Goal: Task Accomplishment & Management: Use online tool/utility

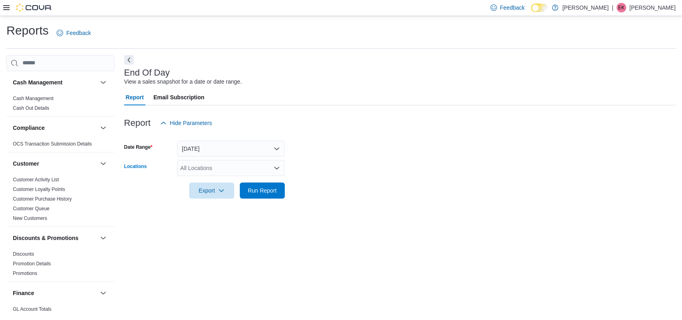
click at [244, 169] on div "All Locations" at bounding box center [231, 168] width 108 height 16
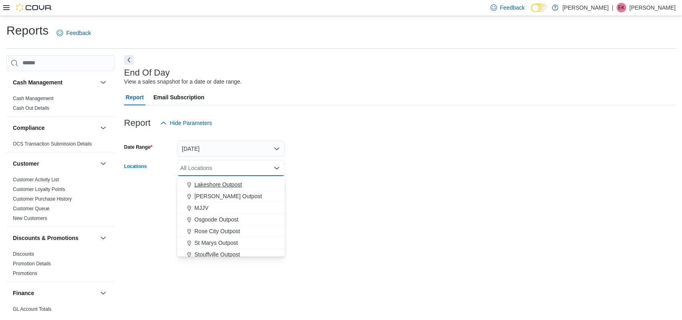
scroll to position [211, 0]
click at [222, 196] on button "Rose City Outpost" at bounding box center [231, 192] width 108 height 12
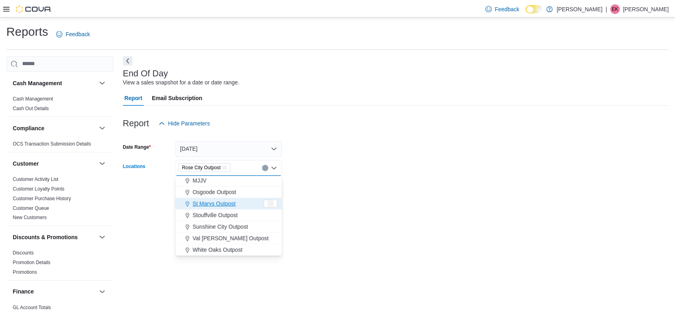
scroll to position [199, 0]
click at [341, 181] on div at bounding box center [399, 179] width 551 height 6
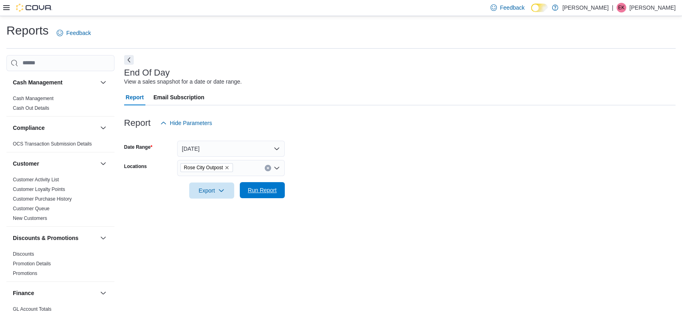
click at [276, 190] on span "Run Report" at bounding box center [262, 190] width 29 height 8
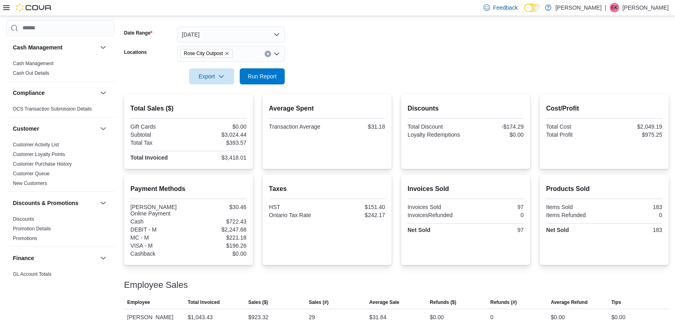
scroll to position [175, 0]
